Goal: Use online tool/utility: Utilize a website feature to perform a specific function

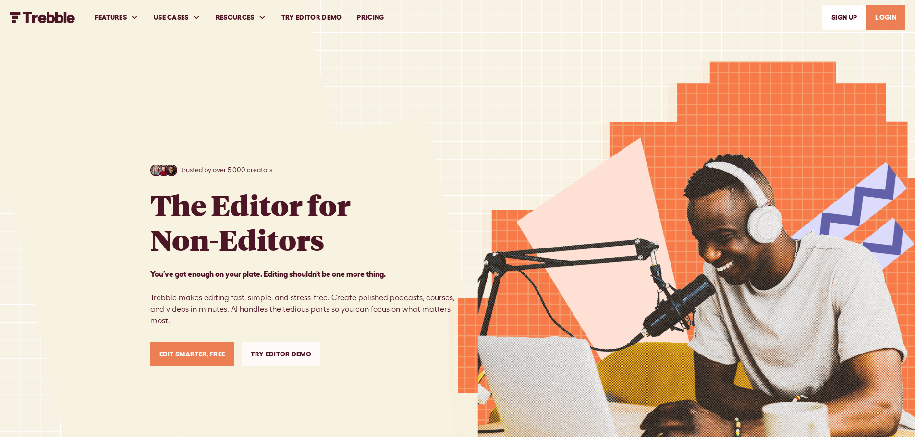
click at [278, 355] on link "Try Editor Demo" at bounding box center [281, 354] width 79 height 24
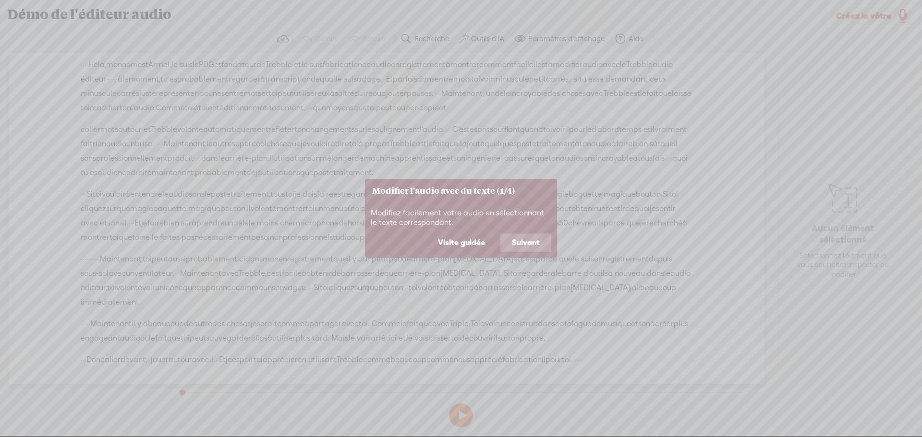
click at [511, 245] on button "Suivant" at bounding box center [525, 243] width 51 height 18
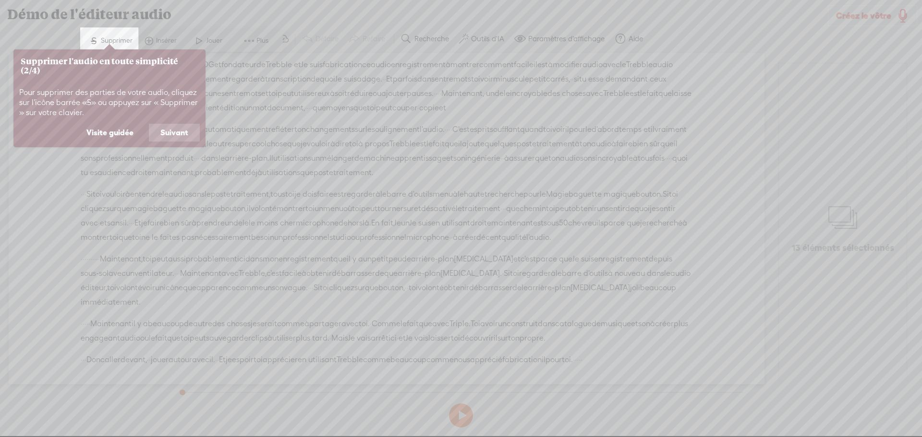
click at [173, 129] on font "Suivant" at bounding box center [174, 132] width 28 height 9
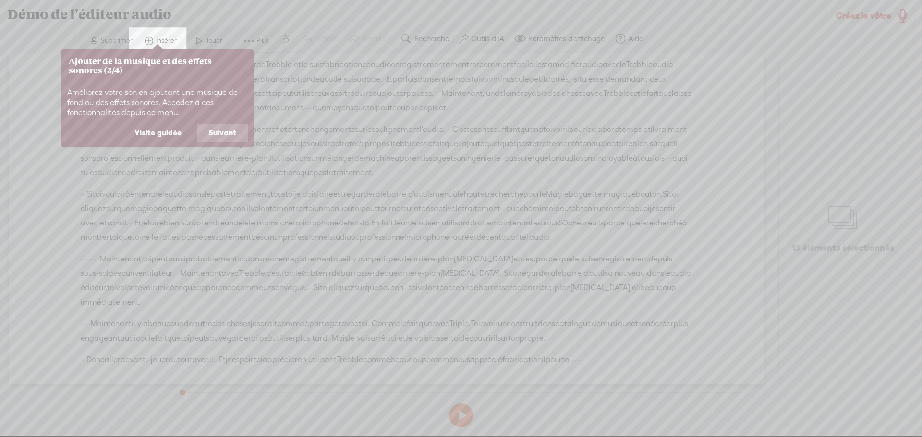
click at [228, 131] on font "Suivant" at bounding box center [222, 132] width 28 height 9
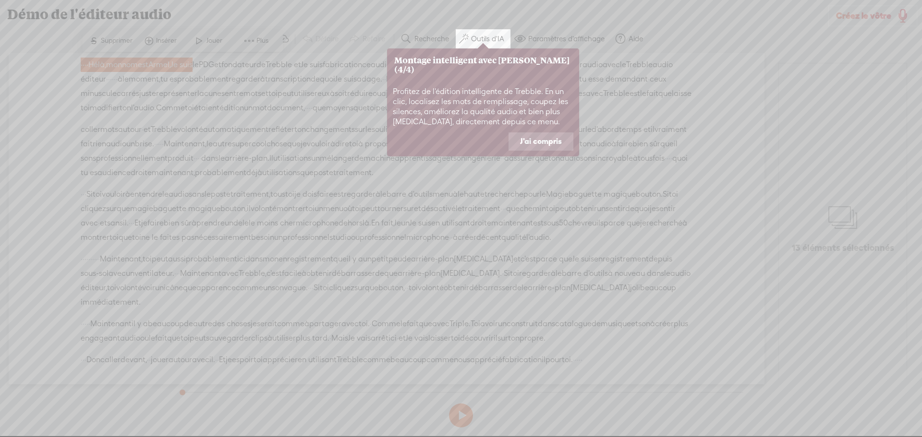
click at [548, 137] on font "J'ai compris" at bounding box center [541, 141] width 42 height 9
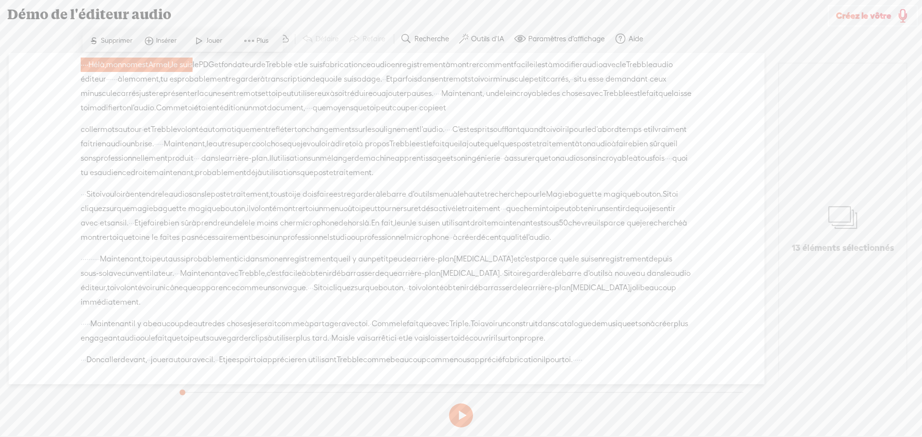
click at [351, 238] on font "ou" at bounding box center [355, 237] width 9 height 9
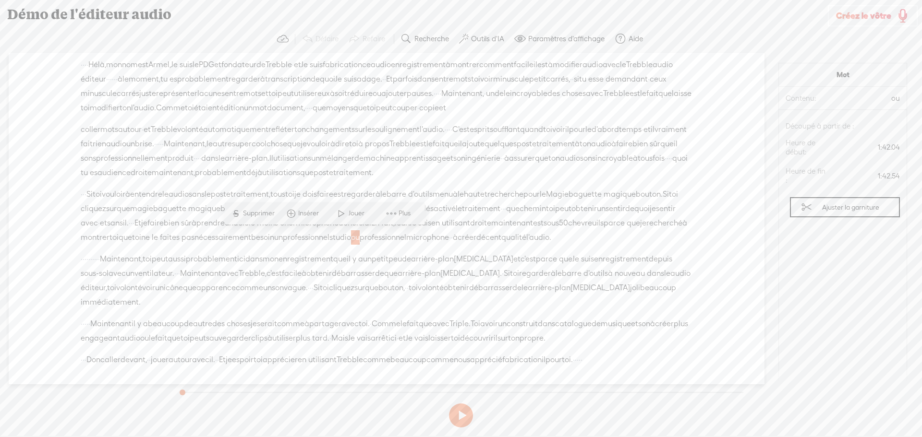
click at [340, 215] on span at bounding box center [341, 213] width 14 height 17
click at [462, 413] on button at bounding box center [461, 416] width 24 height 24
